Goal: Find specific page/section: Find specific page/section

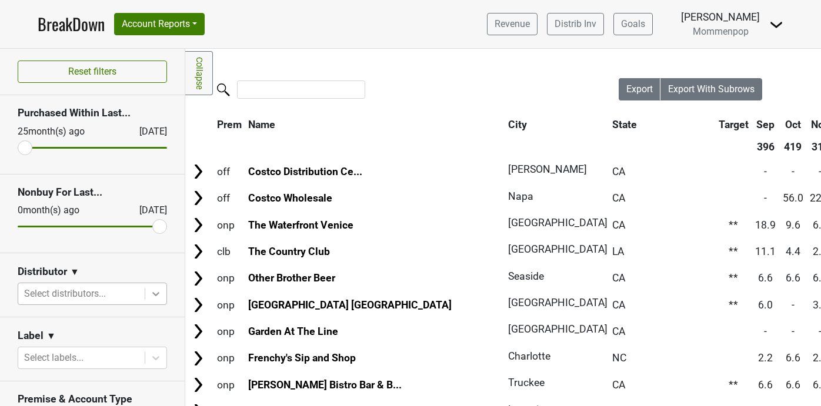
click at [153, 291] on icon at bounding box center [156, 294] width 12 height 12
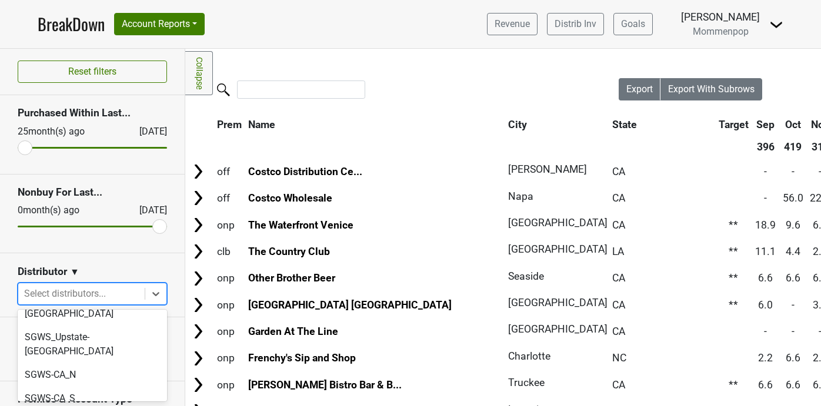
scroll to position [408, 0]
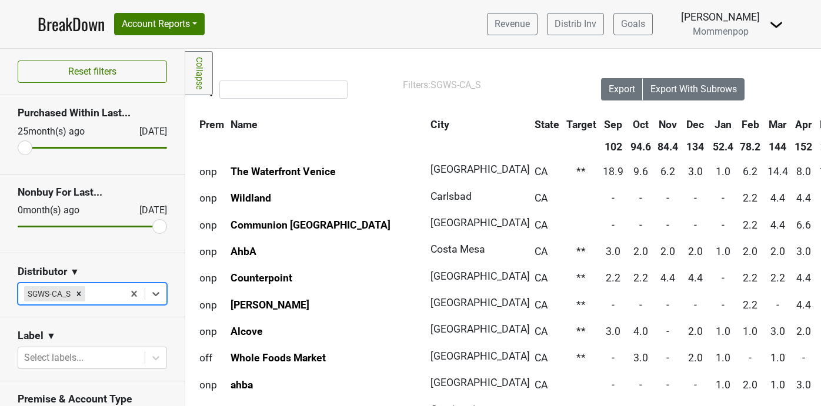
scroll to position [0, 0]
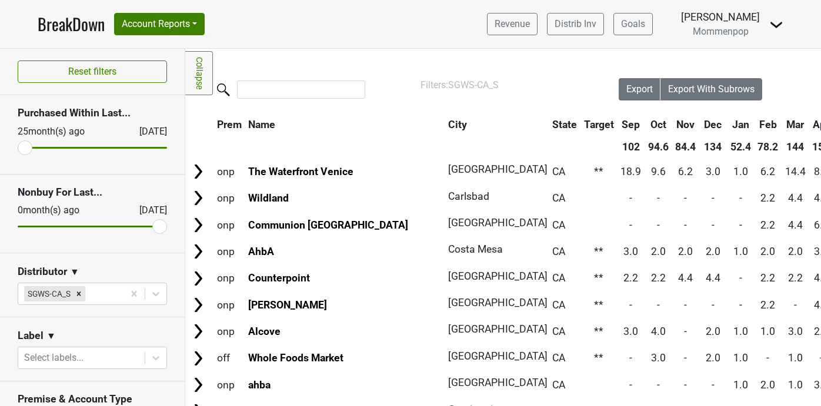
click at [774, 30] on img at bounding box center [776, 25] width 14 height 14
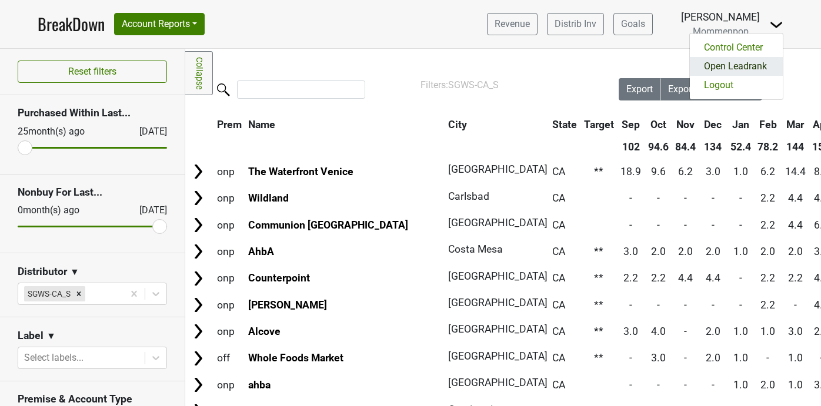
click at [748, 64] on link "Open Leadrank" at bounding box center [736, 66] width 93 height 19
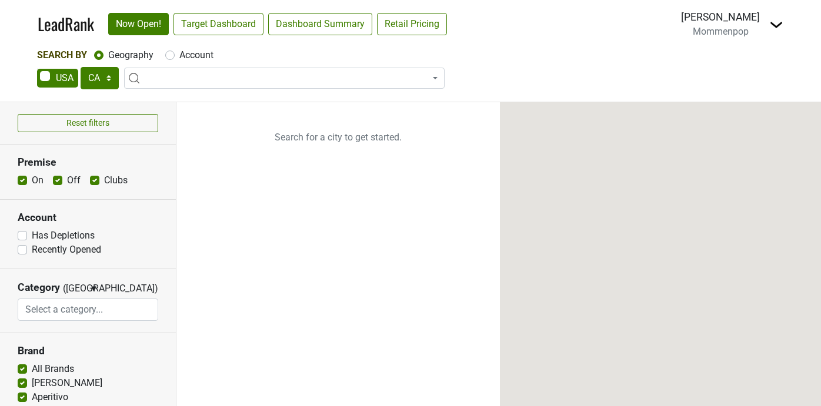
select select "CA"
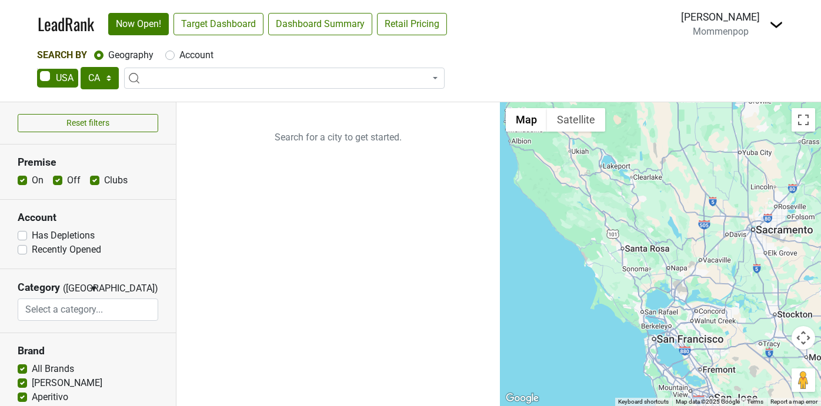
click at [179, 55] on label "Account" at bounding box center [196, 55] width 34 height 14
click at [169, 55] on input "Account" at bounding box center [169, 54] width 9 height 12
radio input "true"
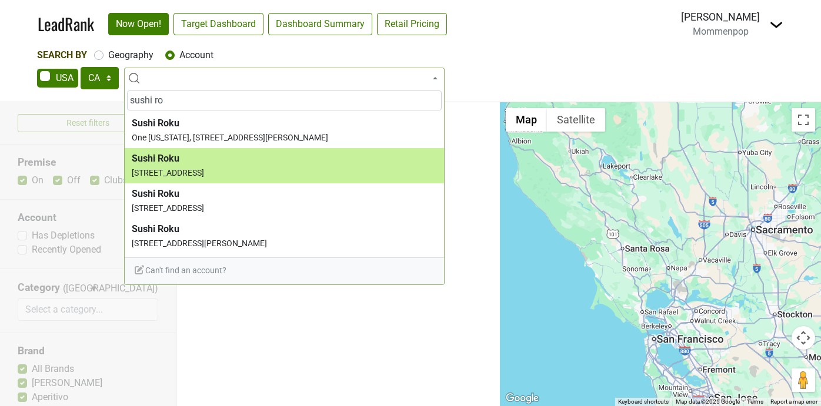
type input "sushi ro"
select select "69985"
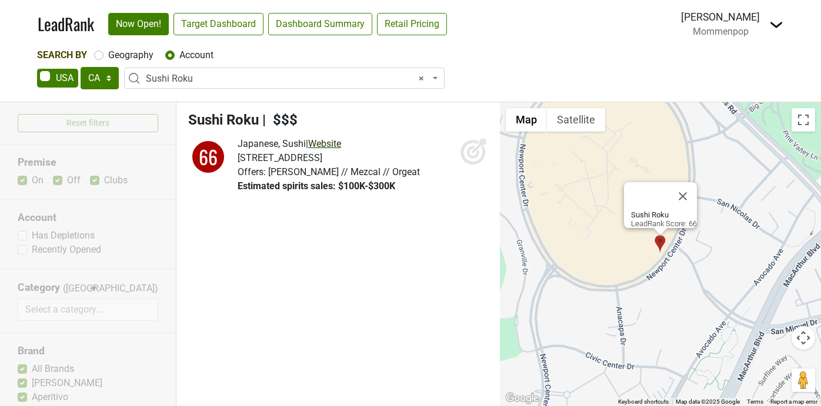
click at [341, 140] on link "Website" at bounding box center [324, 143] width 33 height 11
